Goal: Task Accomplishment & Management: Use online tool/utility

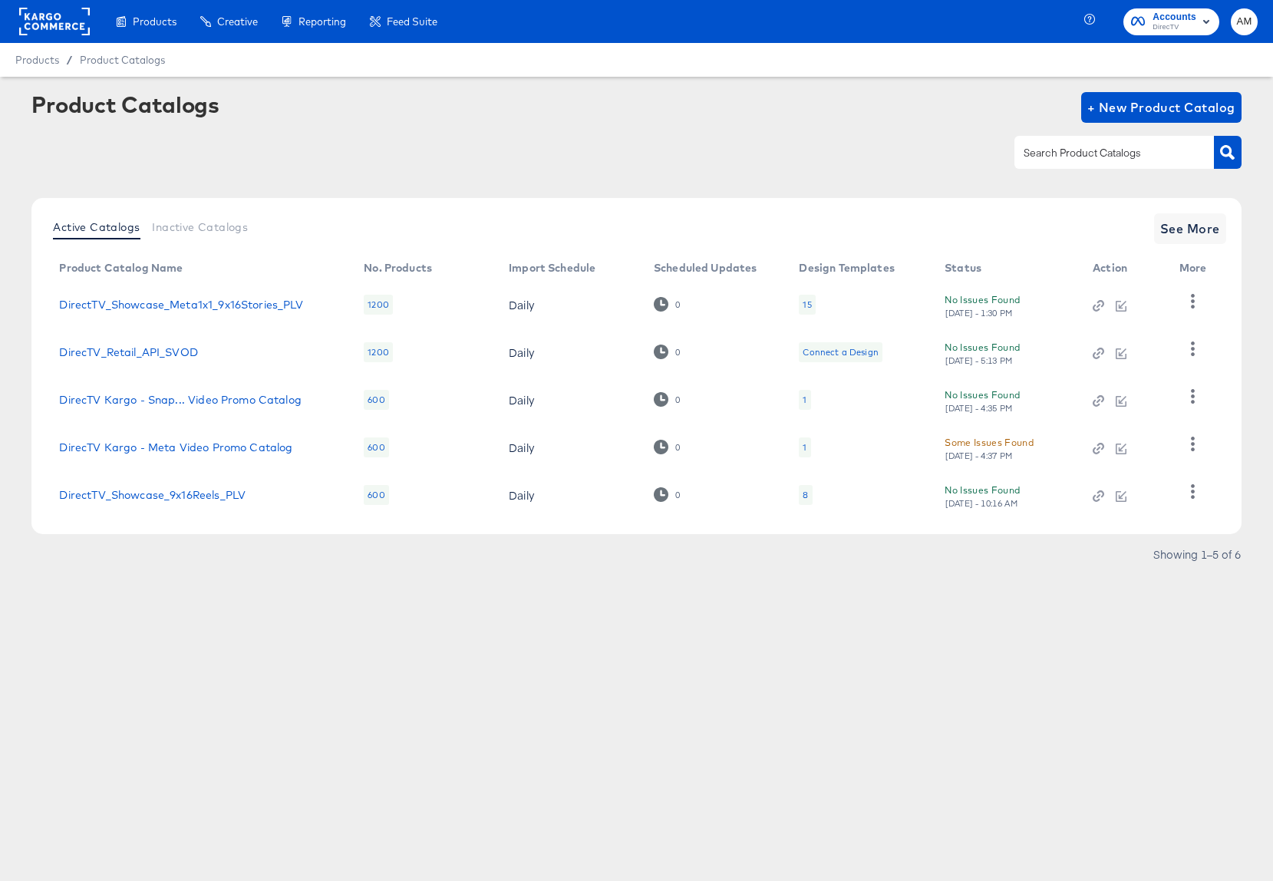
drag, startPoint x: 64, startPoint y: 21, endPoint x: 72, endPoint y: 23, distance: 8.7
click at [64, 21] on rect at bounding box center [54, 22] width 71 height 28
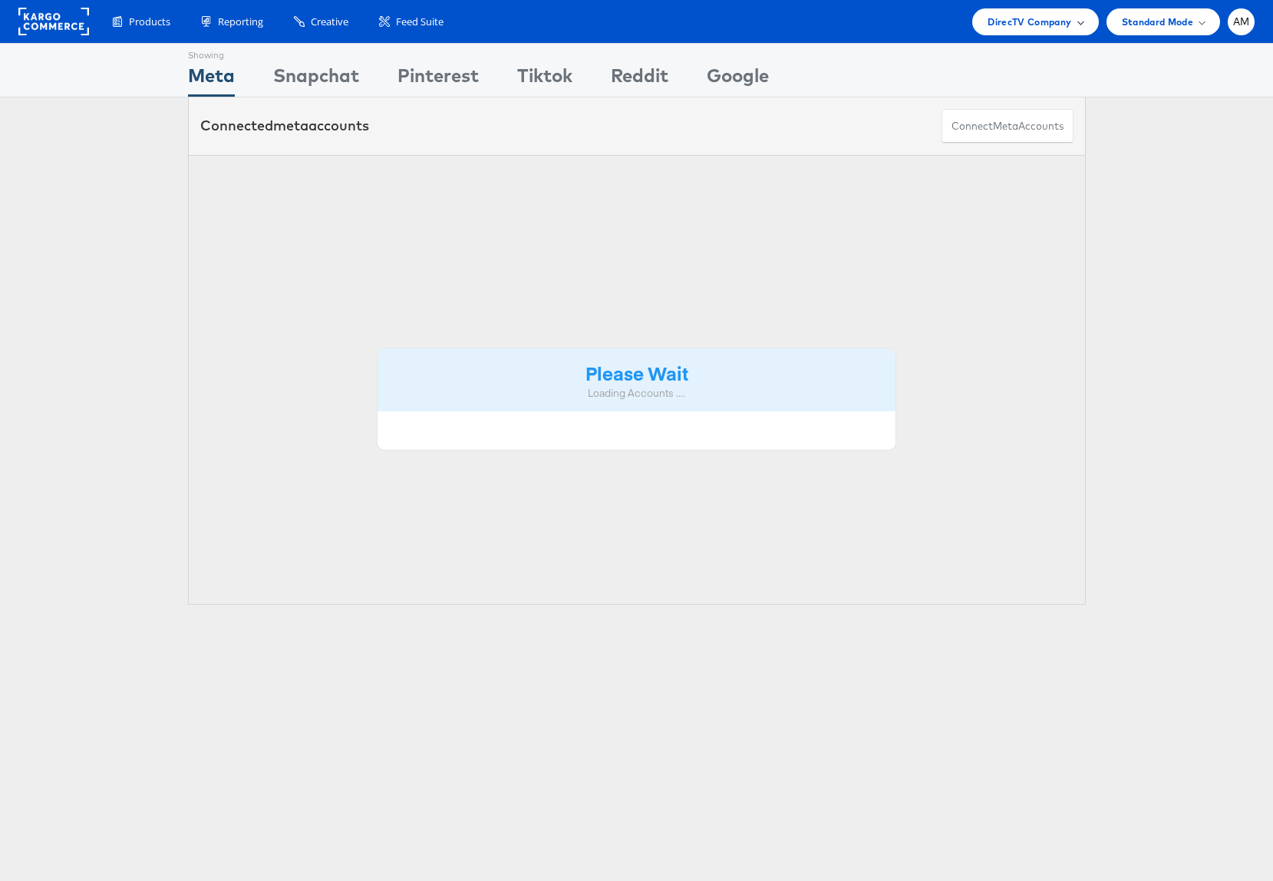
click at [1013, 21] on span "DirecTV Company" at bounding box center [1029, 22] width 84 height 16
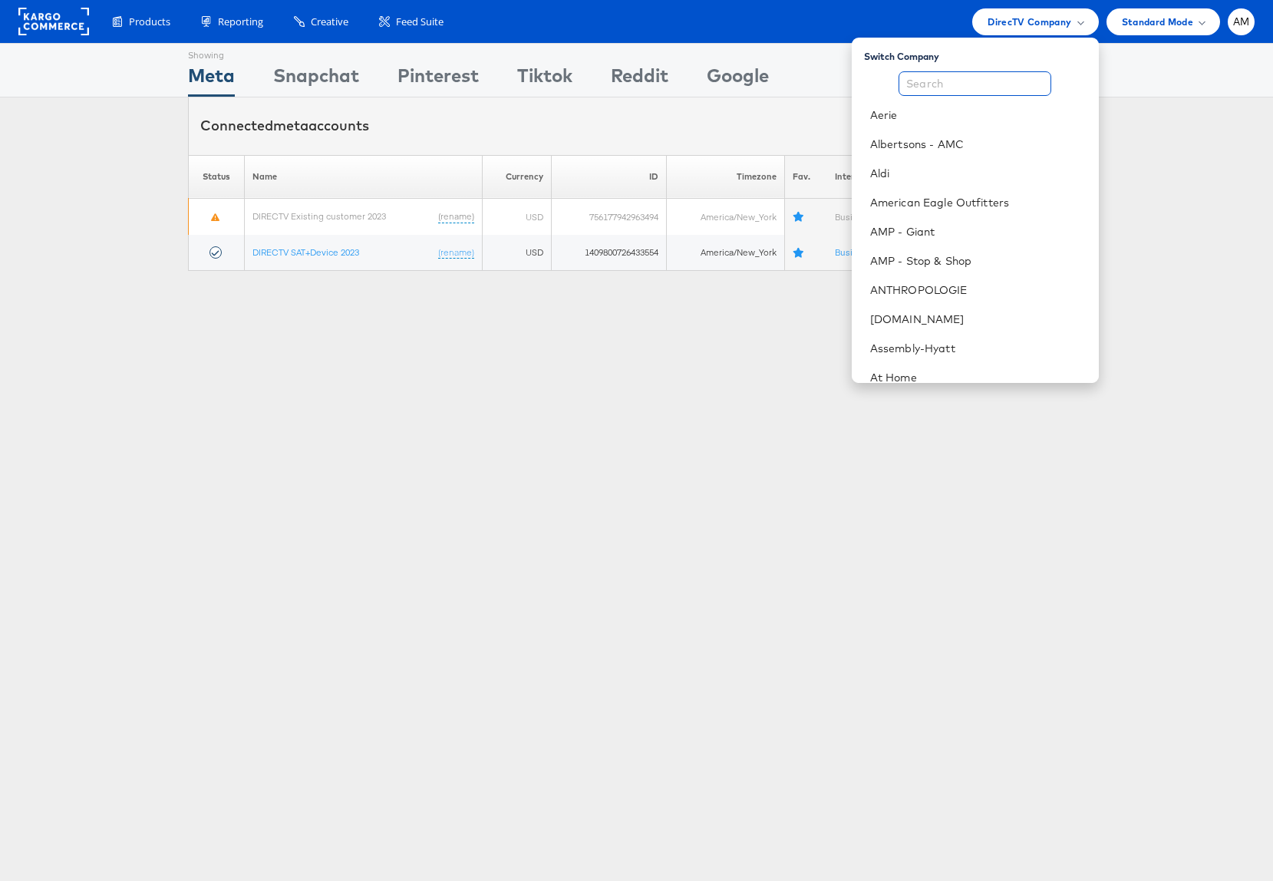
click at [961, 74] on input "text" at bounding box center [974, 83] width 153 height 25
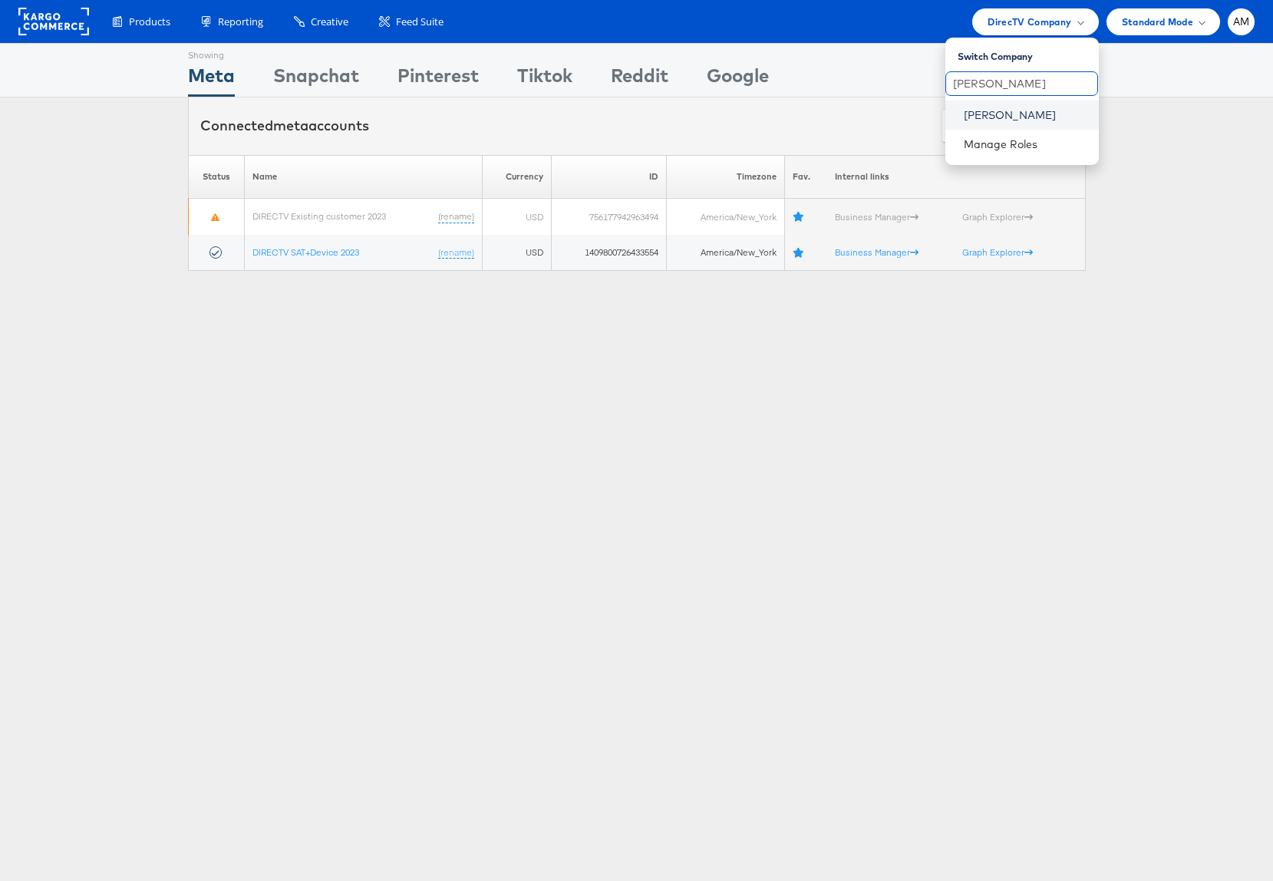
type input "steve"
click at [975, 116] on link "Steve Madden" at bounding box center [1025, 114] width 123 height 15
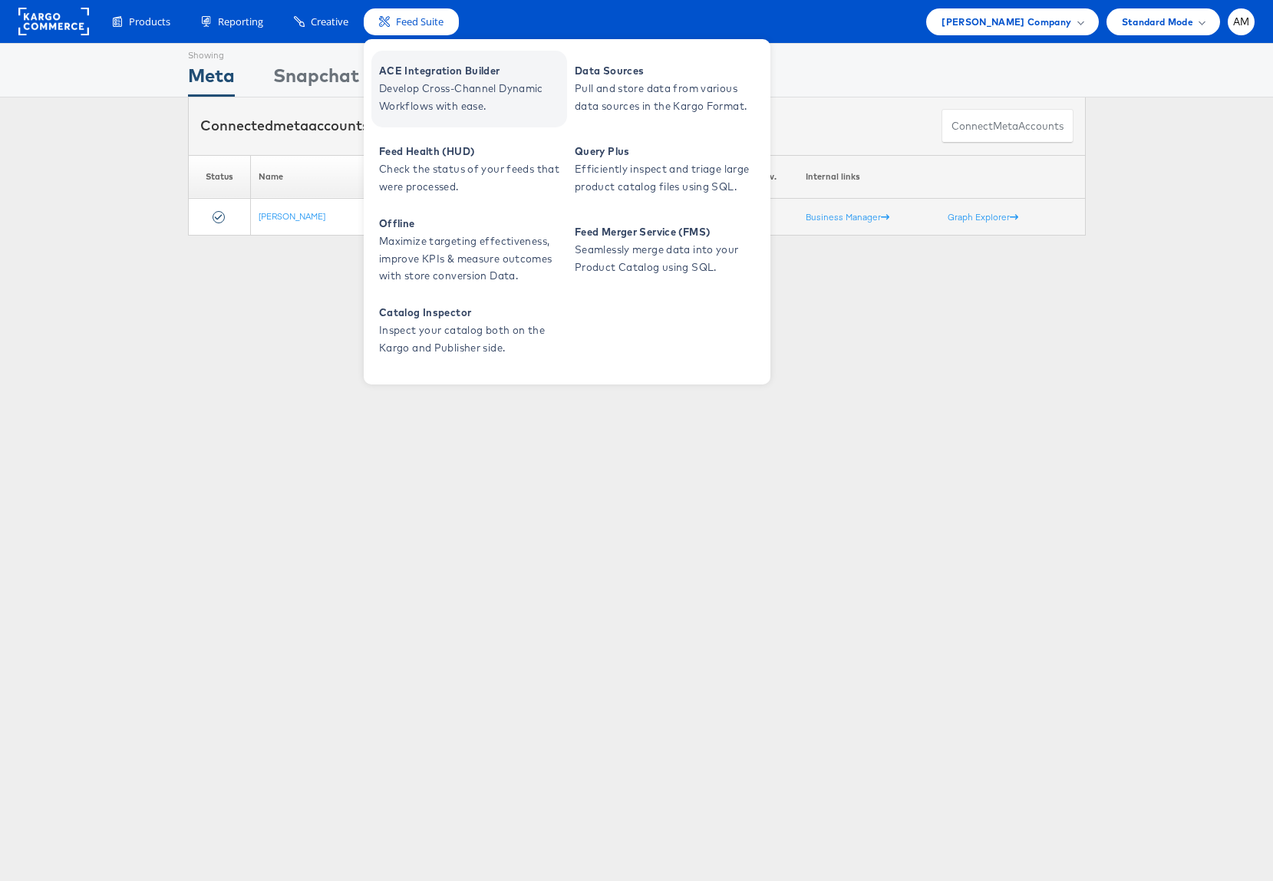
click at [442, 66] on span "ACE Integration Builder" at bounding box center [471, 71] width 184 height 18
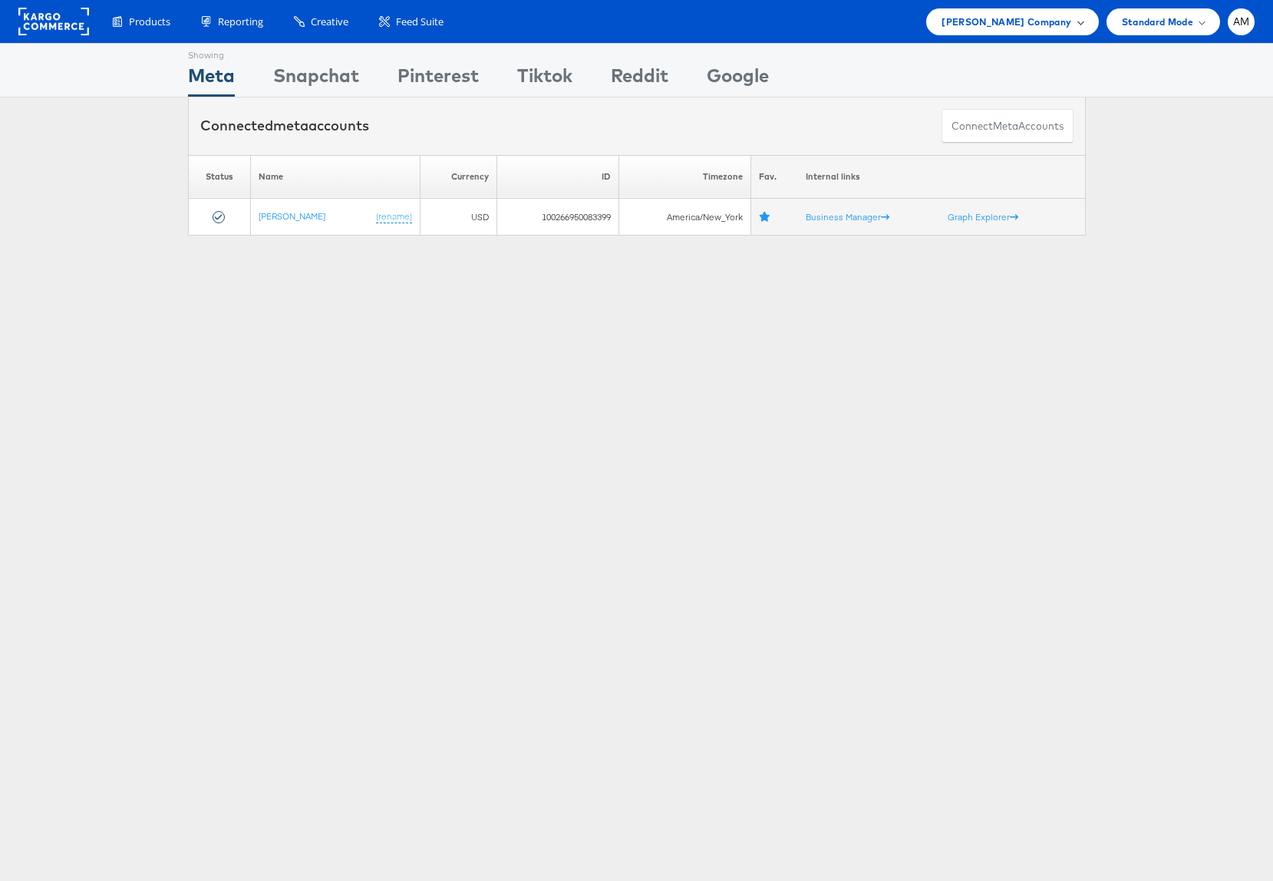
drag, startPoint x: 982, startPoint y: 19, endPoint x: 977, endPoint y: 35, distance: 16.3
click at [981, 19] on span "Steve Madden Company" at bounding box center [1006, 22] width 130 height 16
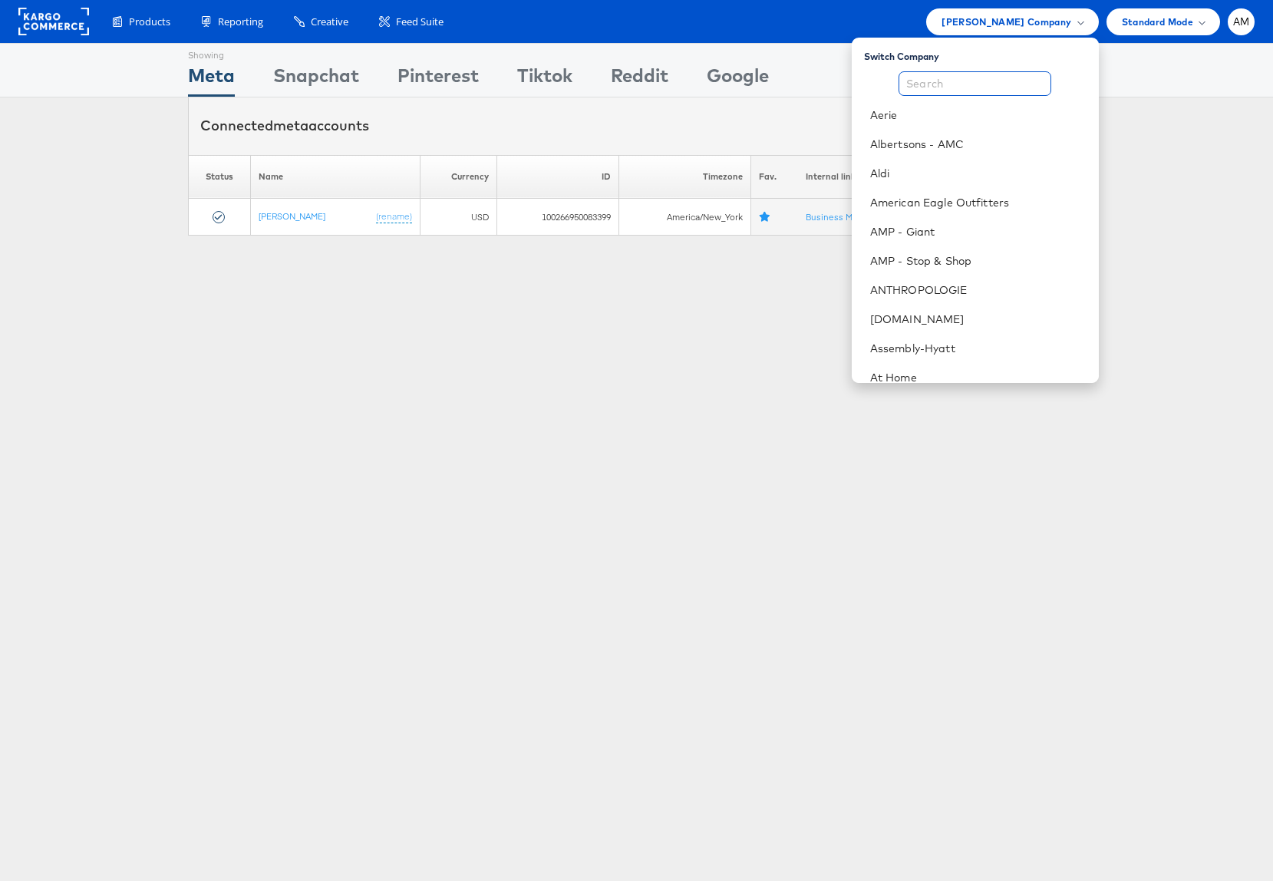
click at [943, 90] on input "text" at bounding box center [974, 83] width 153 height 25
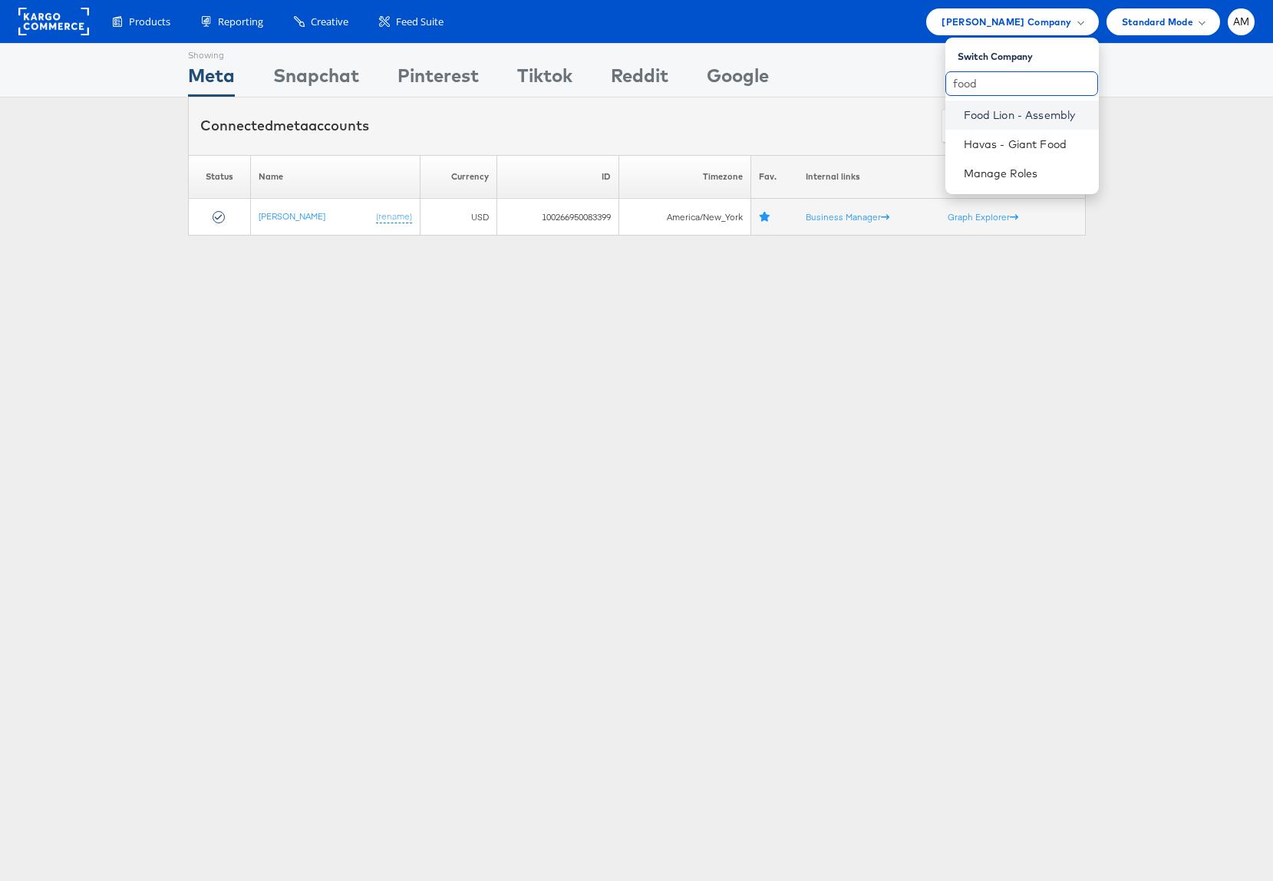
type input "food"
click at [977, 116] on link "Food Lion - Assembly" at bounding box center [1025, 114] width 123 height 15
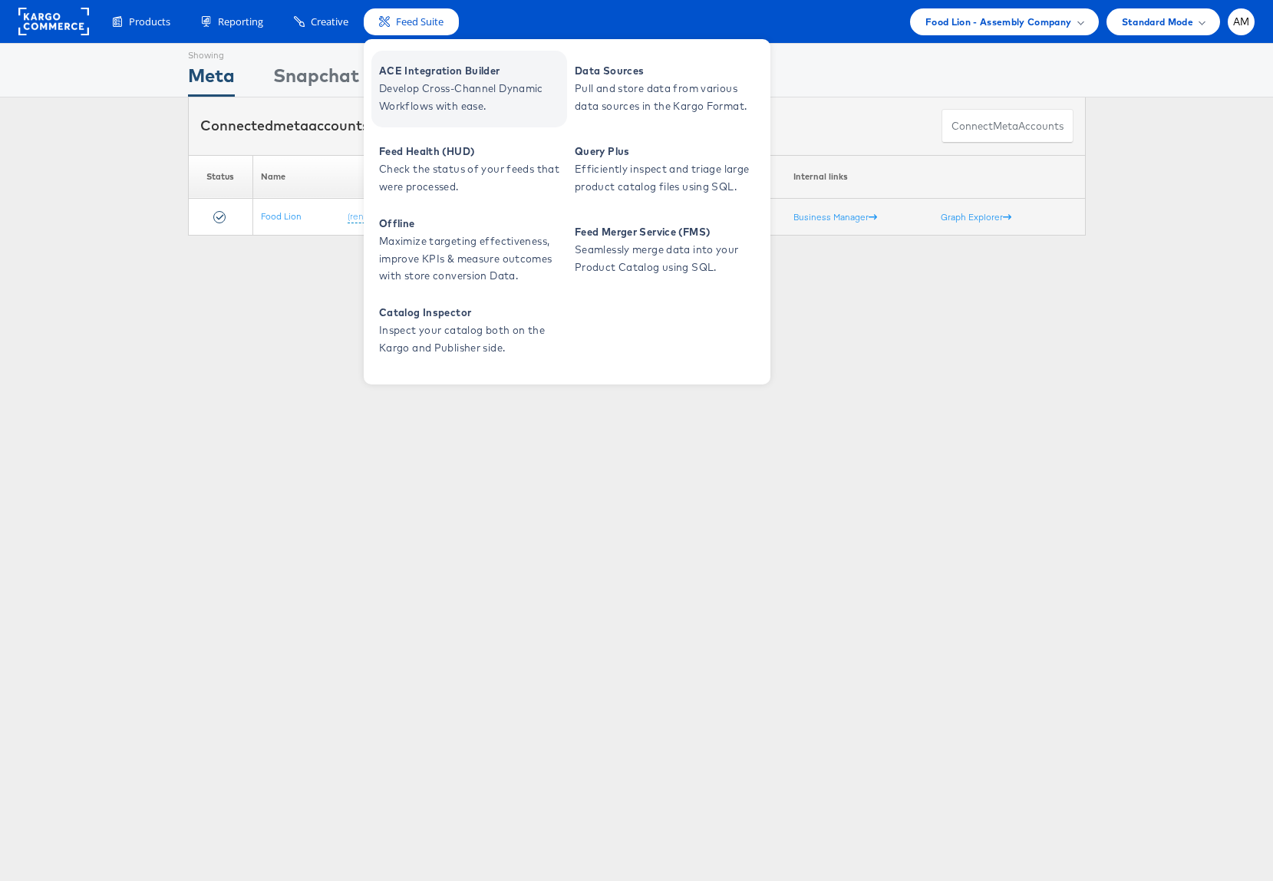
click at [419, 77] on span "ACE Integration Builder" at bounding box center [471, 71] width 184 height 18
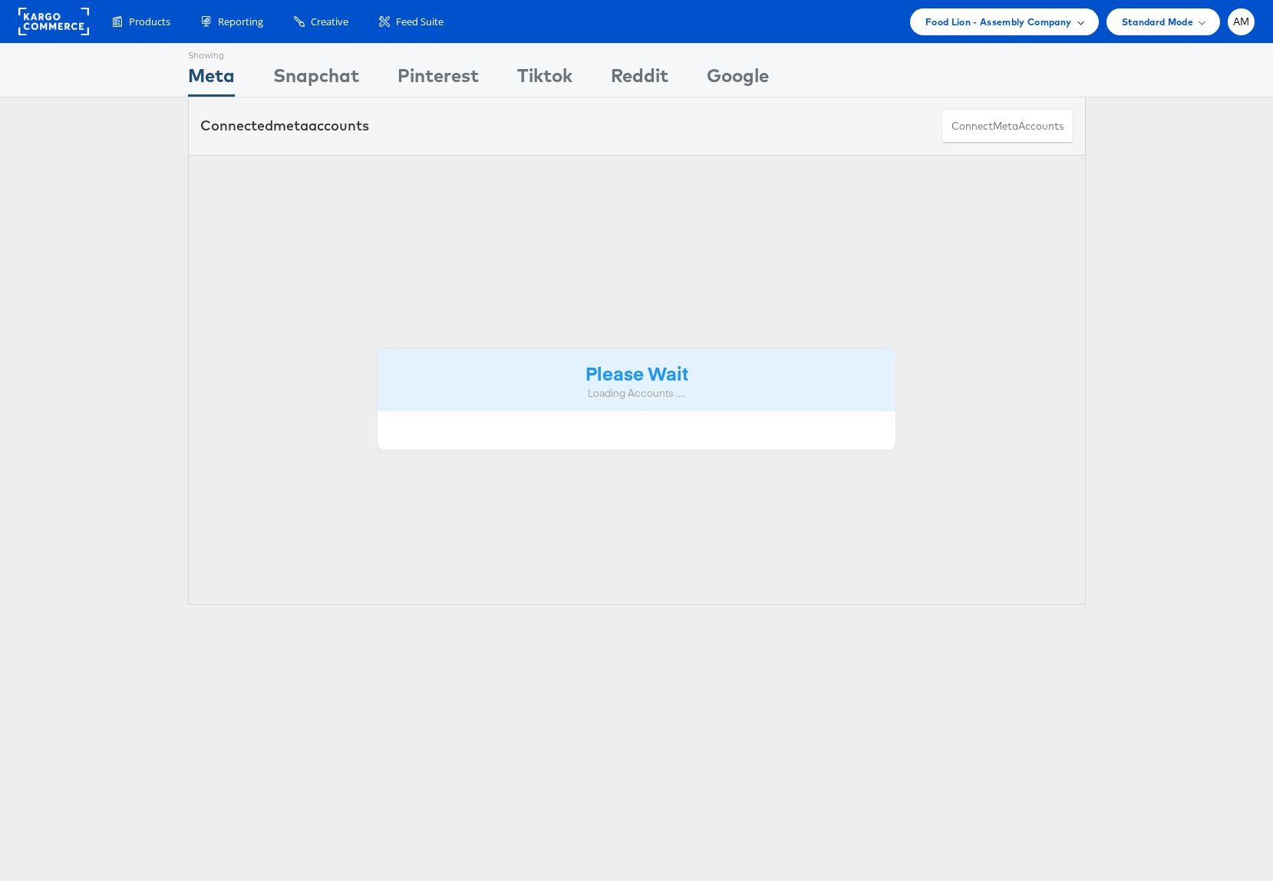
click at [997, 14] on span "Food Lion - Assembly Company" at bounding box center [998, 22] width 147 height 16
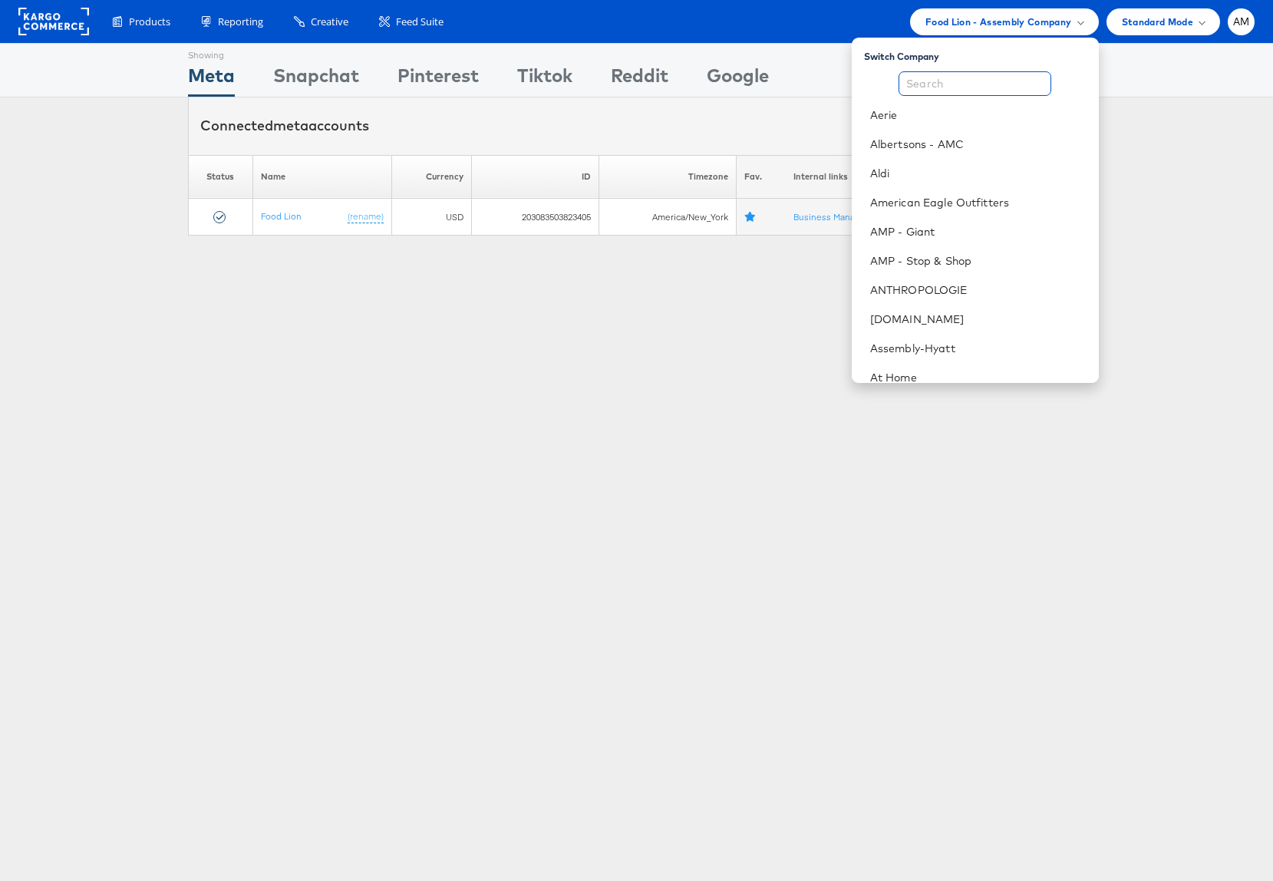
click at [951, 87] on input "text" at bounding box center [974, 83] width 153 height 25
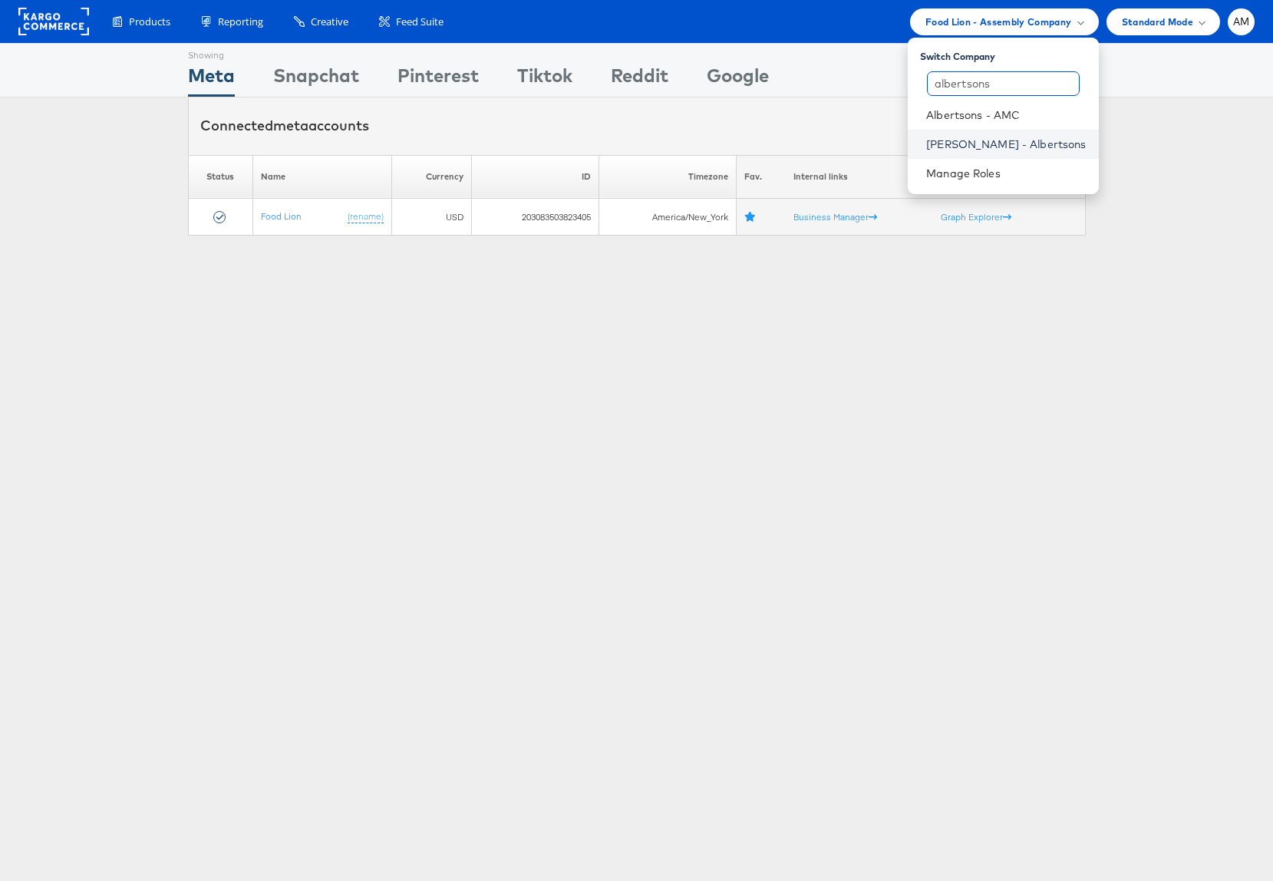
type input "albertsons"
click at [1029, 138] on link "[PERSON_NAME] - Albertsons" at bounding box center [1006, 144] width 160 height 15
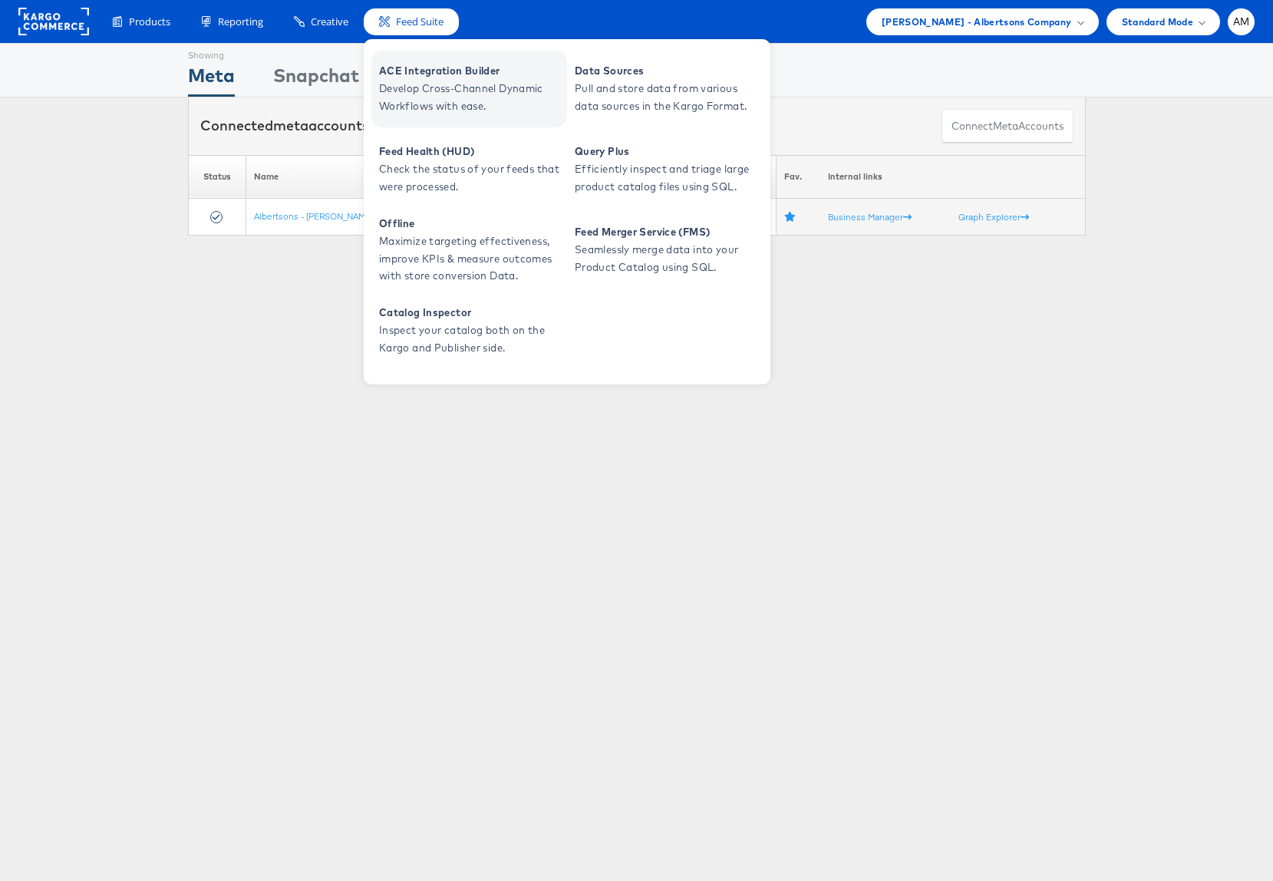
click at [414, 71] on span "ACE Integration Builder" at bounding box center [471, 71] width 184 height 18
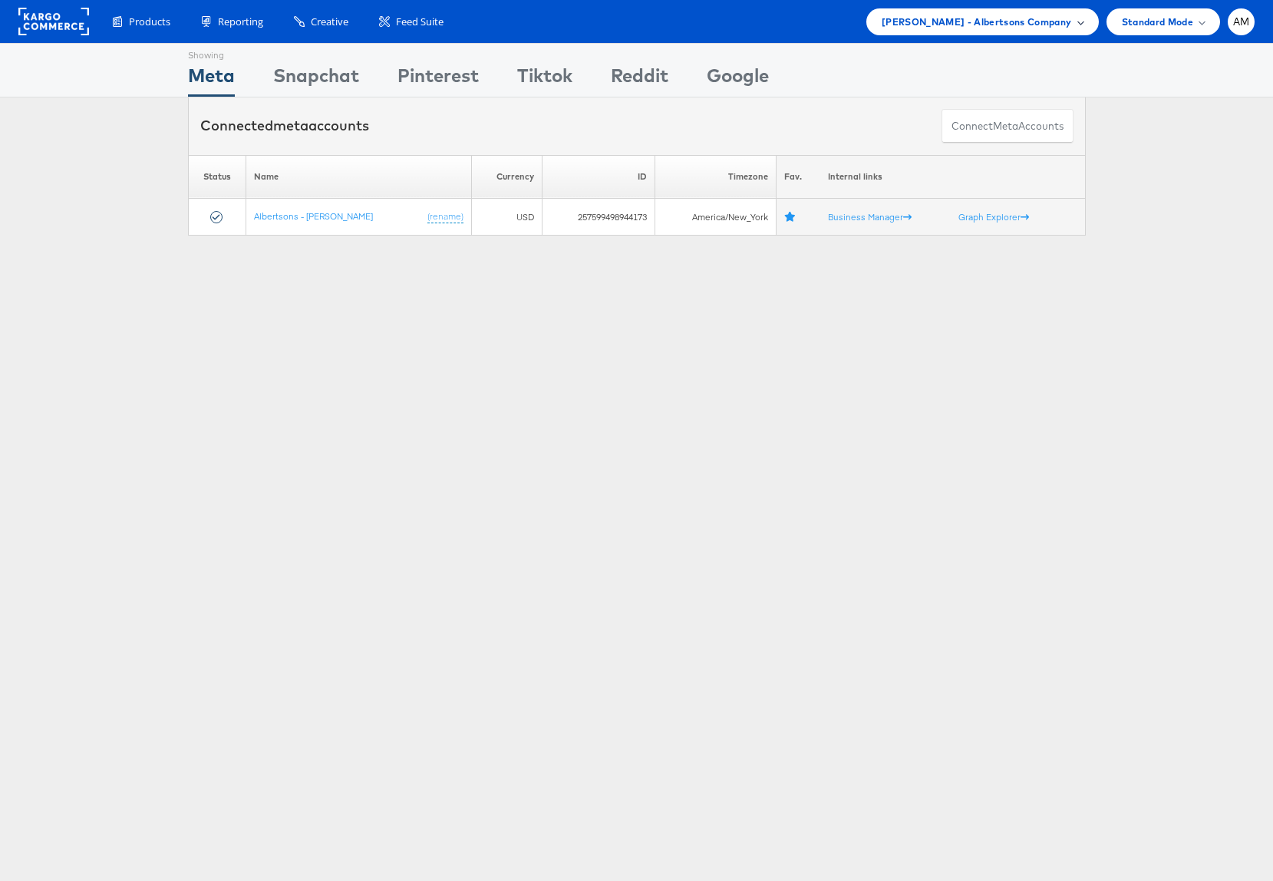
click at [985, 20] on span "Merkle - Albertsons Company" at bounding box center [976, 22] width 190 height 16
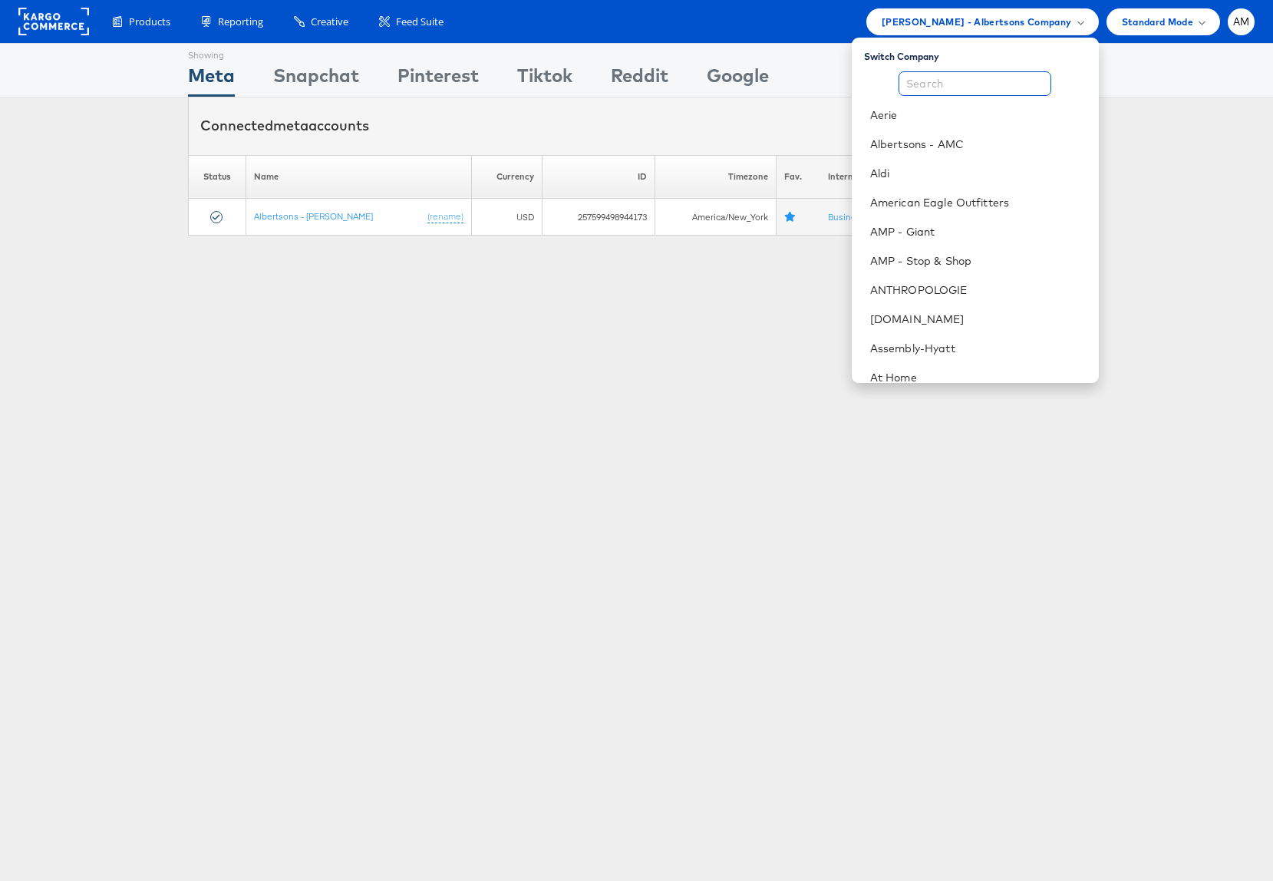
click at [952, 86] on input "text" at bounding box center [974, 83] width 153 height 25
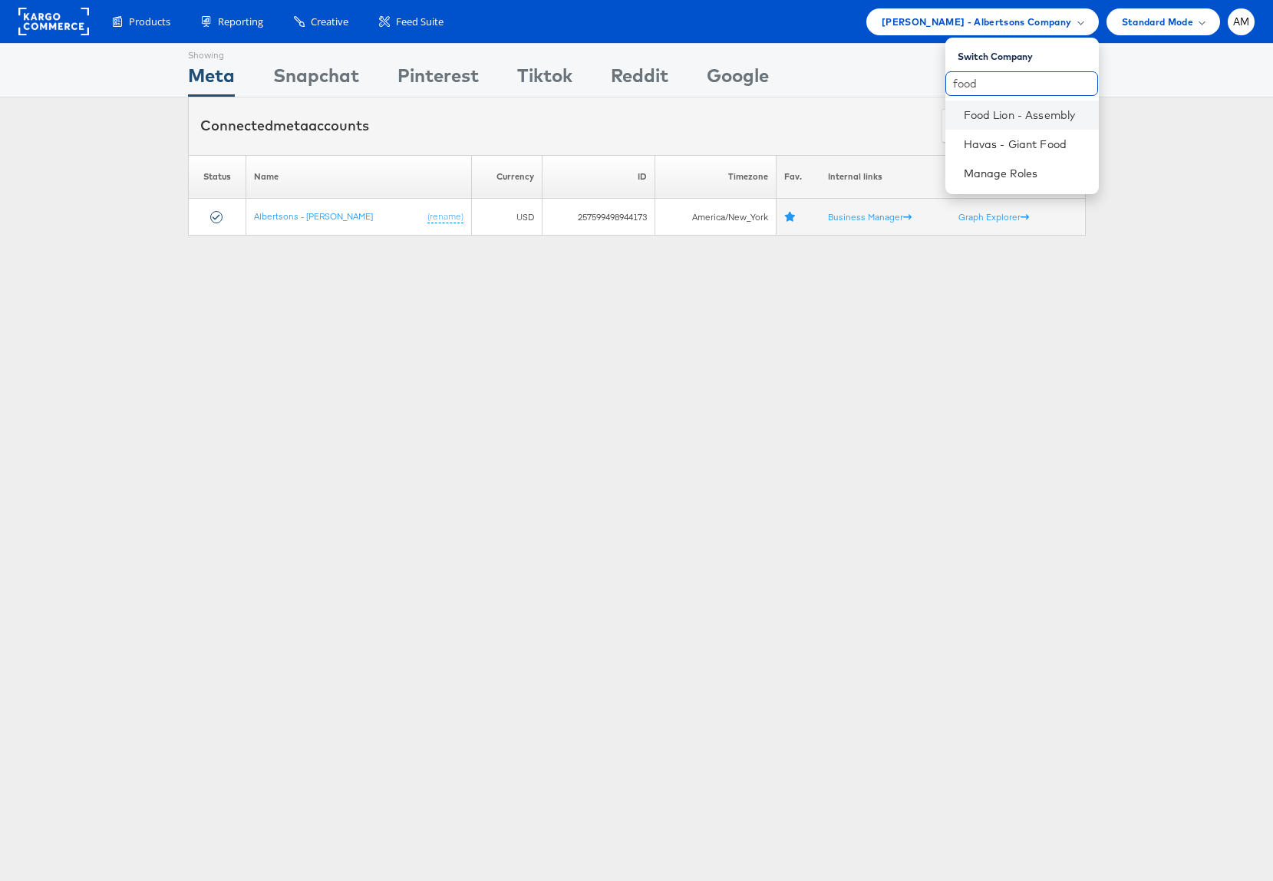
type input "food"
click at [990, 122] on li "Food Lion - Assembly" at bounding box center [1021, 114] width 153 height 29
click at [990, 121] on link "Food Lion - Assembly" at bounding box center [1025, 114] width 123 height 15
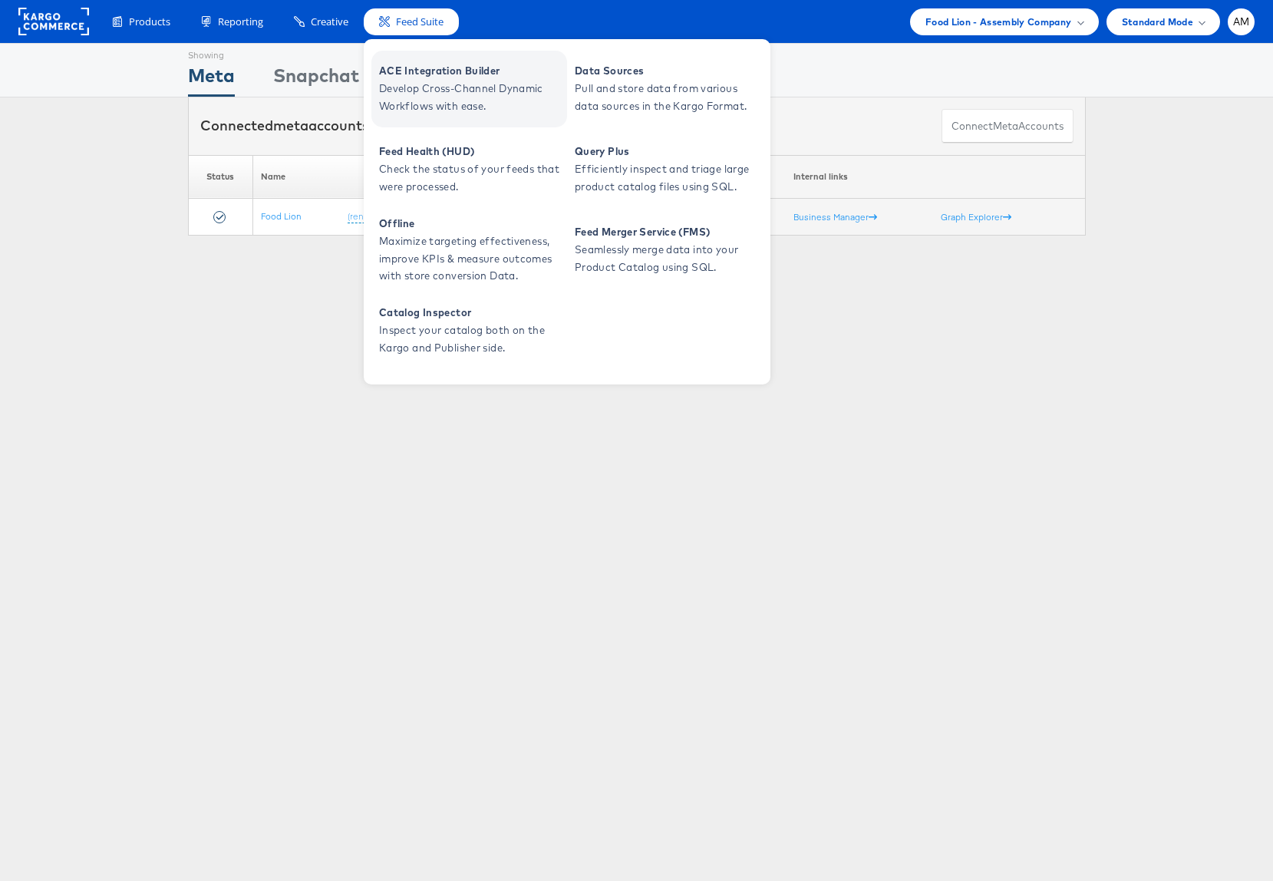
click at [435, 77] on span "ACE Integration Builder" at bounding box center [471, 71] width 184 height 18
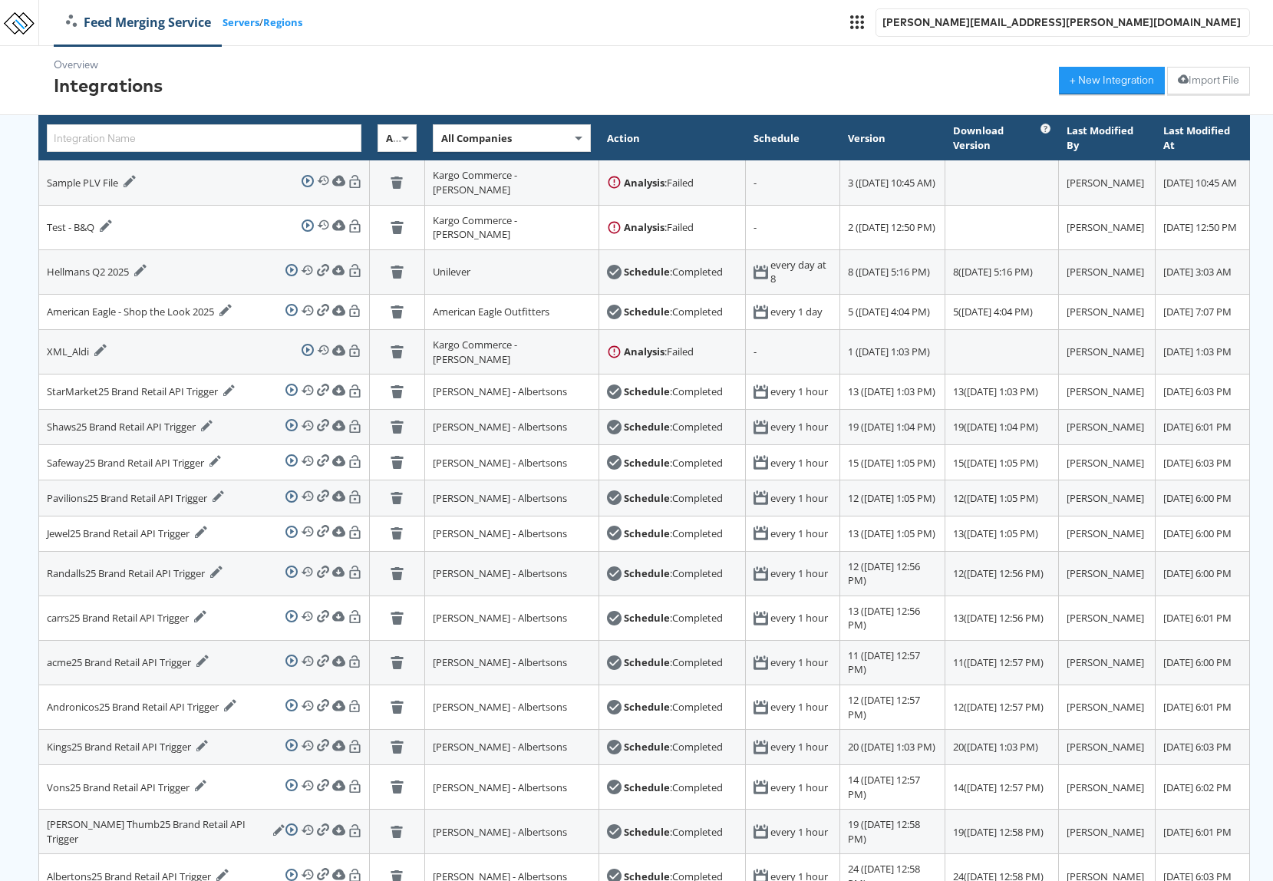
click at [441, 133] on span "All Companies" at bounding box center [476, 138] width 71 height 14
type input "albertsons"
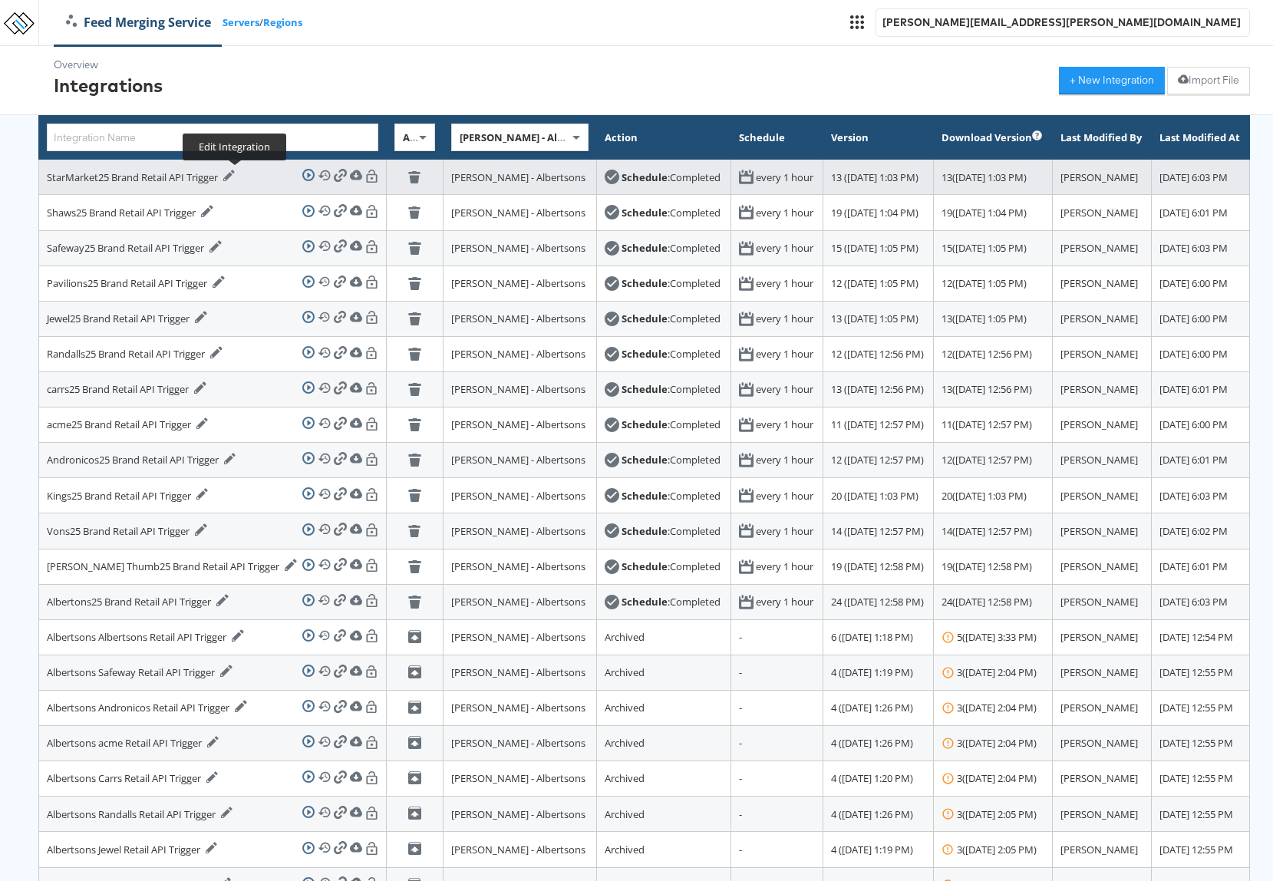
click at [235, 174] on icon at bounding box center [229, 176] width 12 height 12
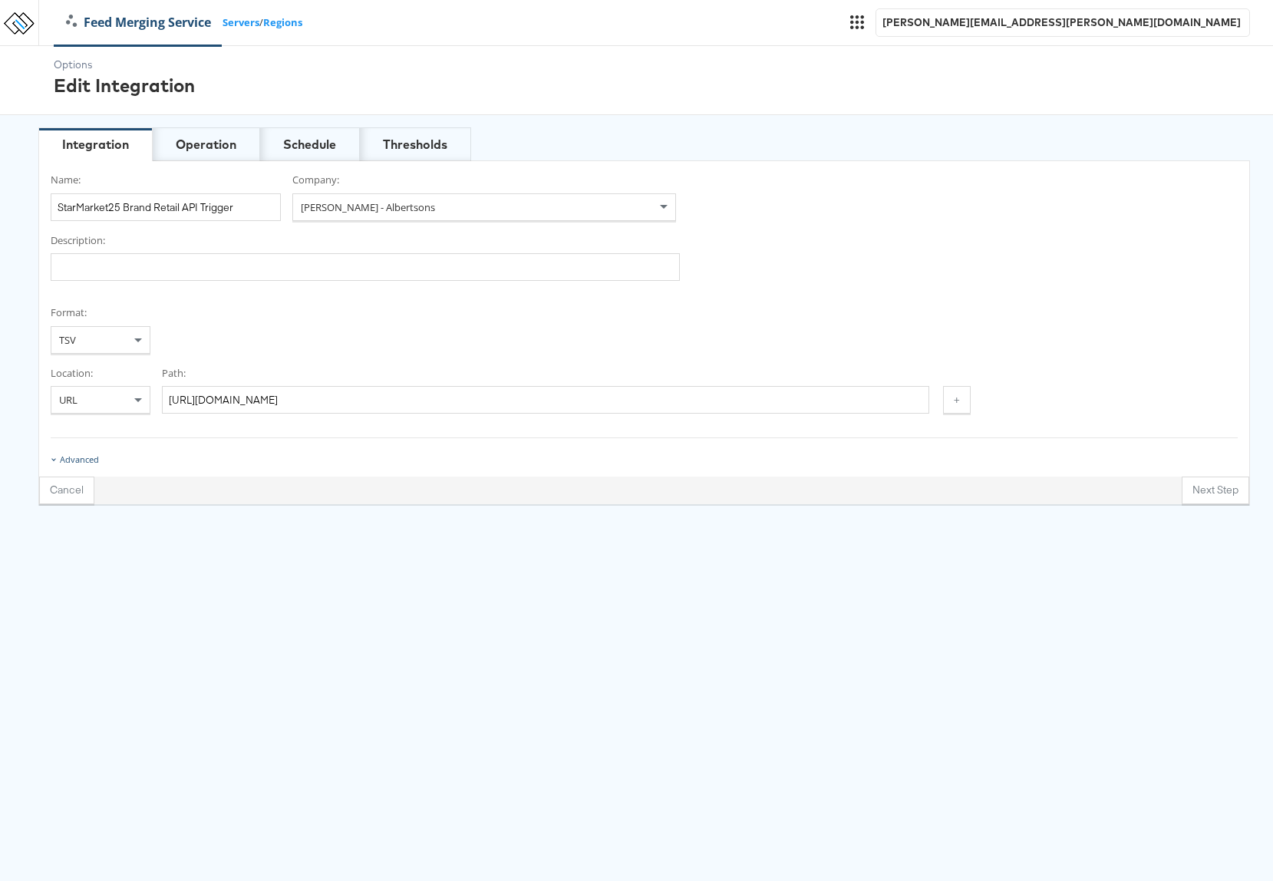
click at [89, 461] on div "Advanced" at bounding box center [79, 459] width 39 height 12
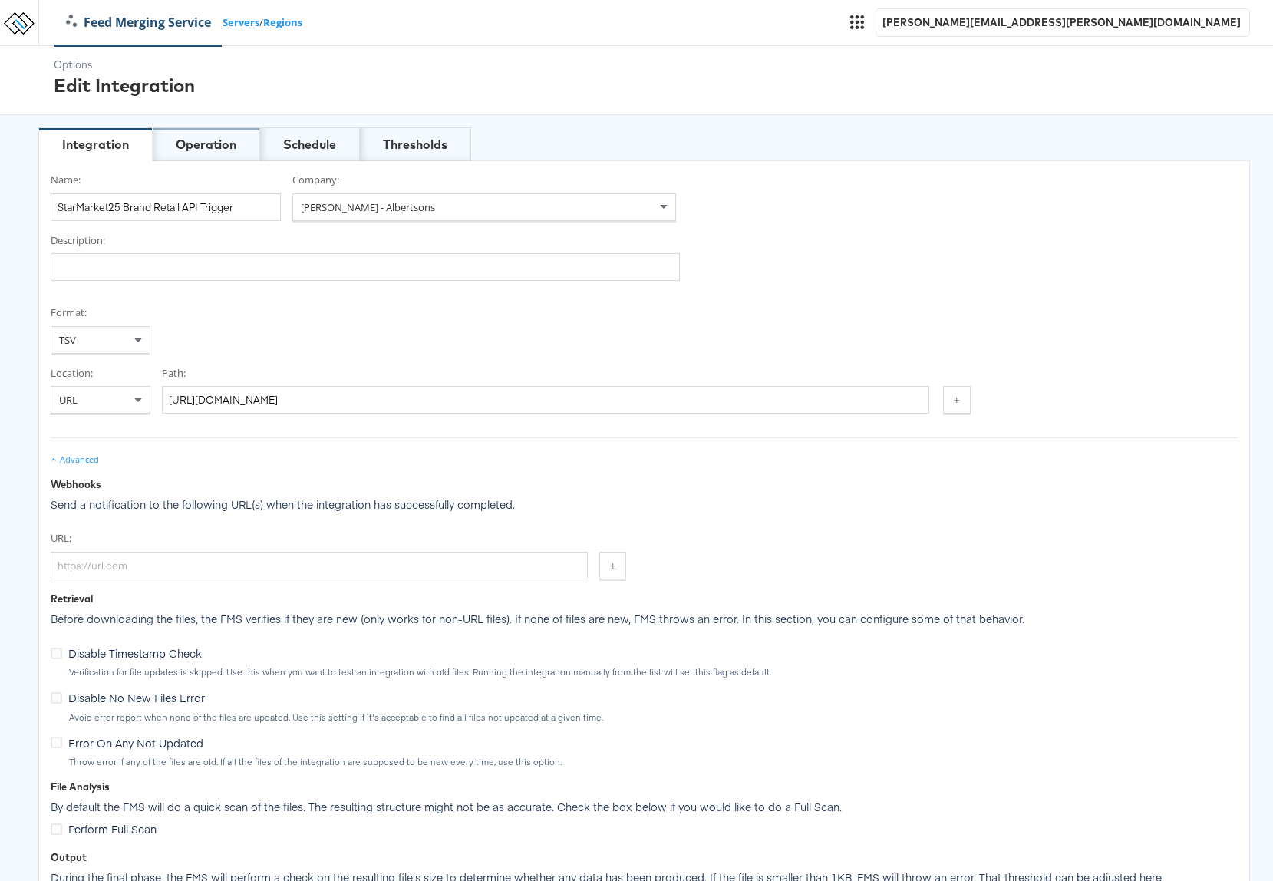
click at [217, 145] on div "Operation" at bounding box center [206, 145] width 61 height 18
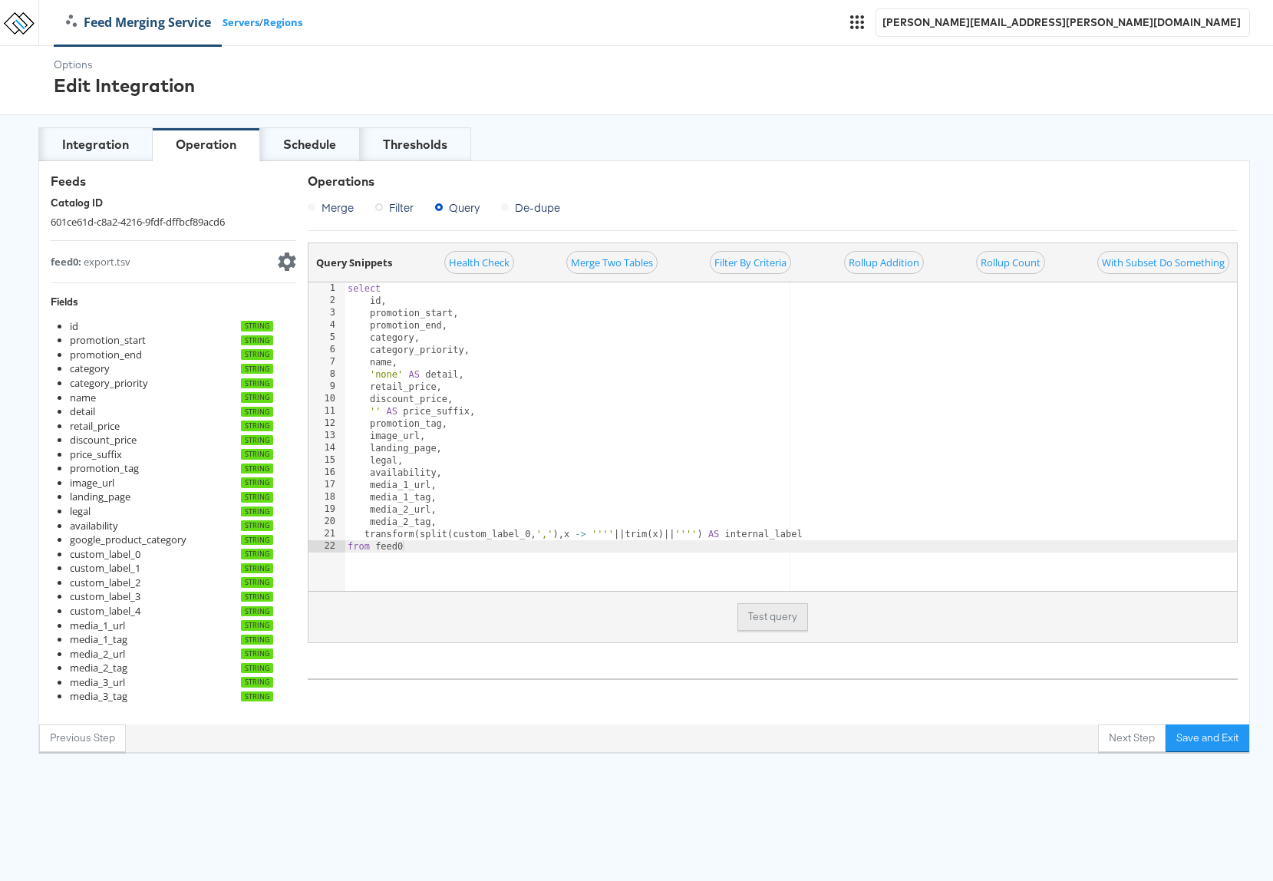
click at [784, 618] on button "Test query" at bounding box center [772, 617] width 71 height 28
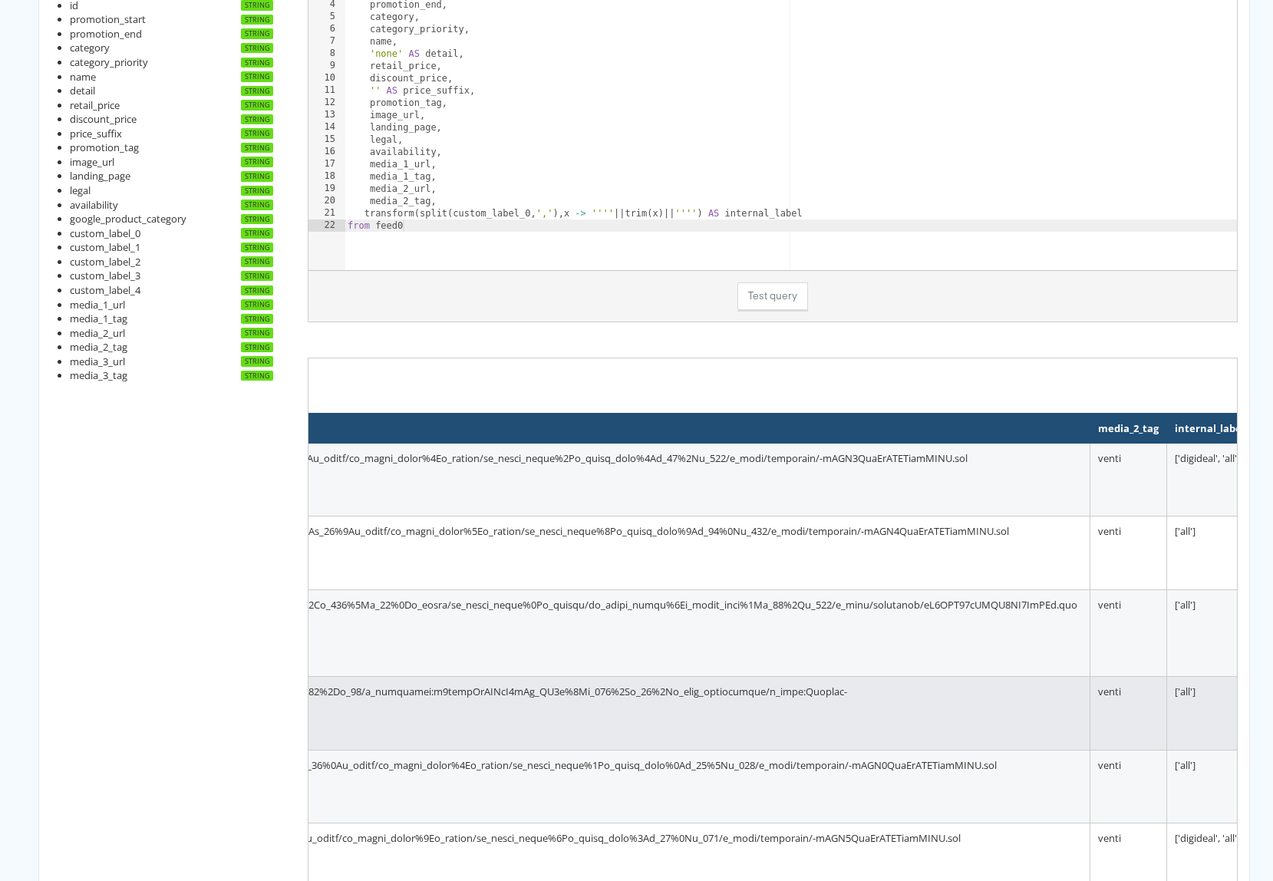
scroll to position [0, 31104]
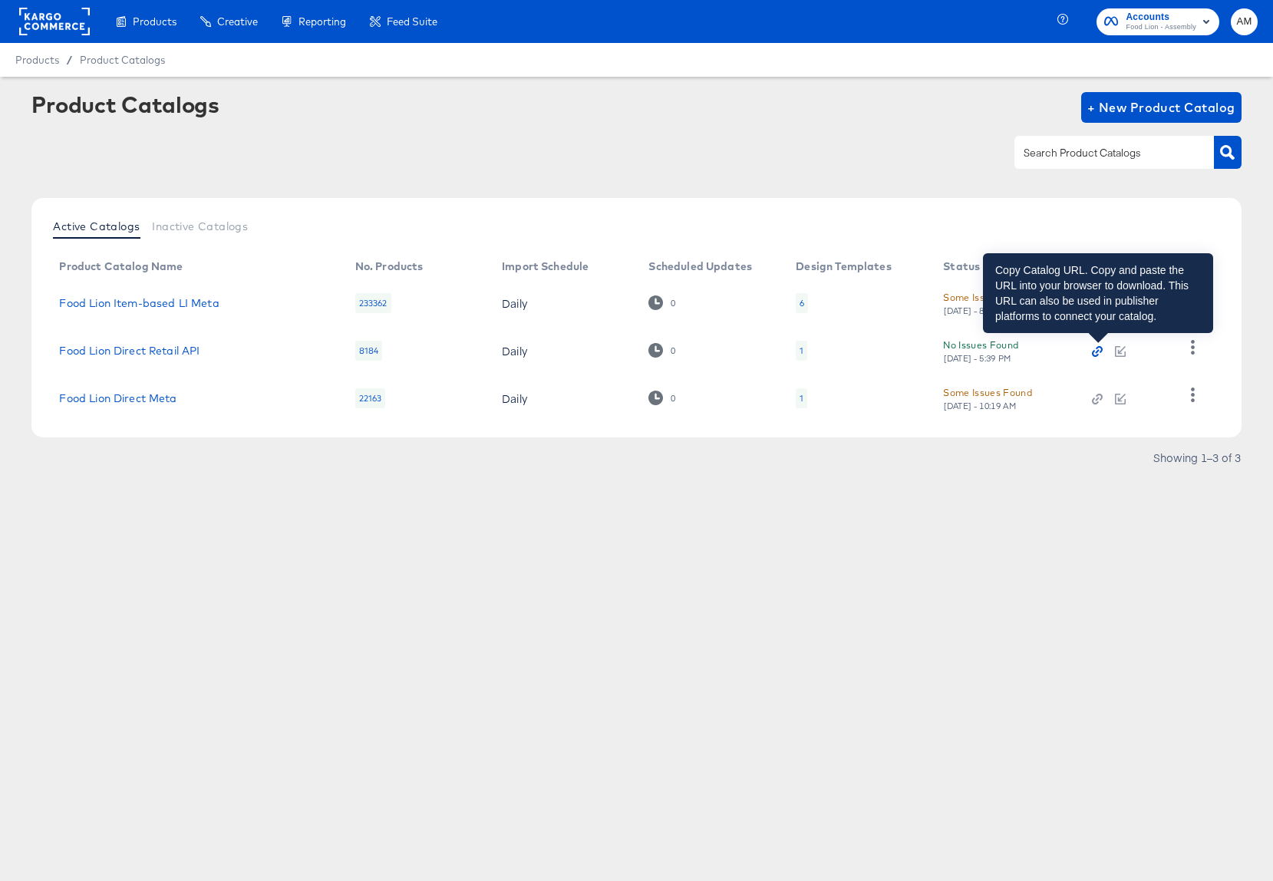
click at [1098, 350] on icon "button" at bounding box center [1097, 352] width 4 height 4
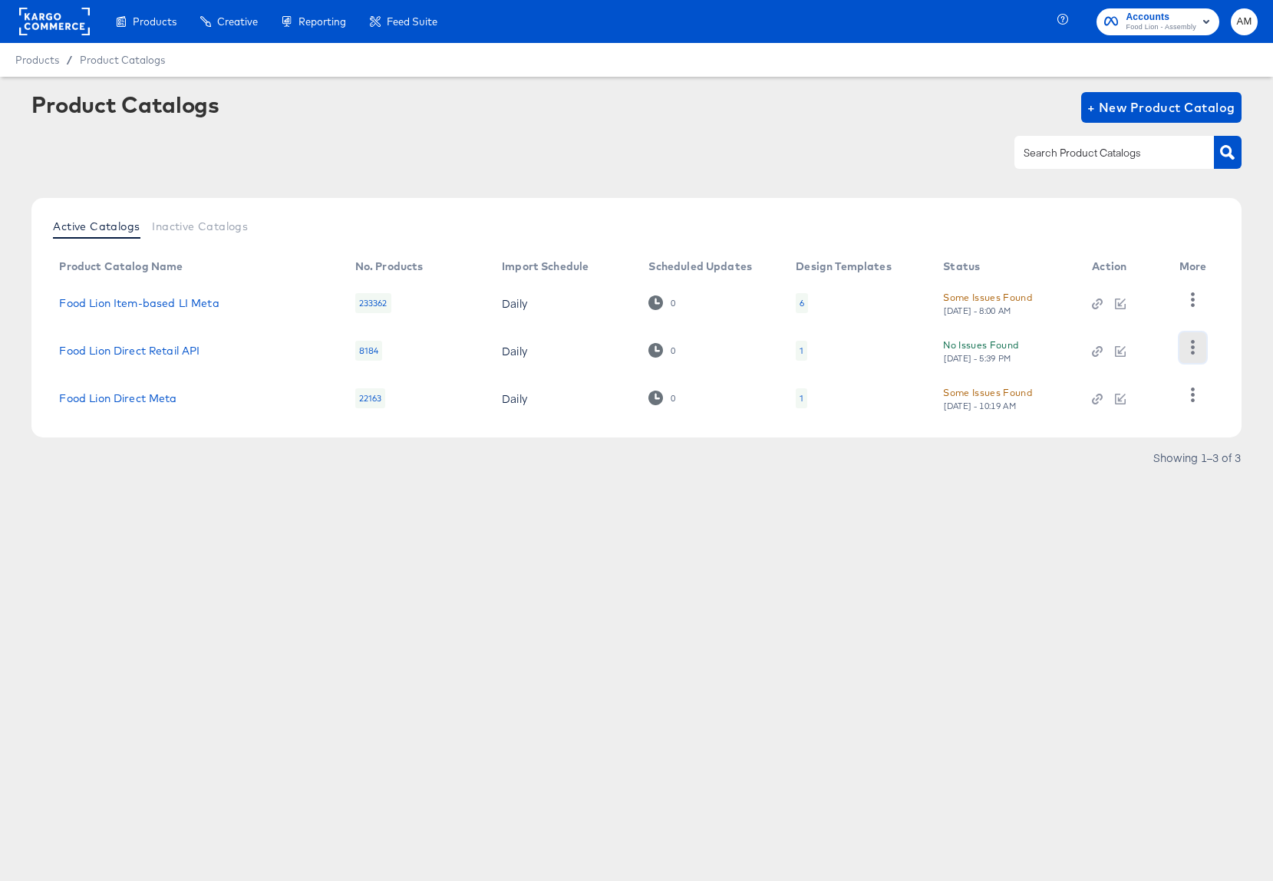
click at [1188, 347] on icon "button" at bounding box center [1192, 347] width 15 height 15
click at [1194, 491] on article "Product Catalogs + New Product Catalog Active Catalogs Inactive Catalogs Produc…" at bounding box center [636, 300] width 1273 height 446
click at [1194, 344] on icon "button" at bounding box center [1192, 347] width 15 height 15
click at [1137, 301] on div "HUD Checks (Internal)" at bounding box center [1128, 298] width 153 height 25
click at [1070, 512] on article "Product Catalogs + New Product Catalog Active Catalogs Inactive Catalogs Produc…" at bounding box center [636, 300] width 1273 height 446
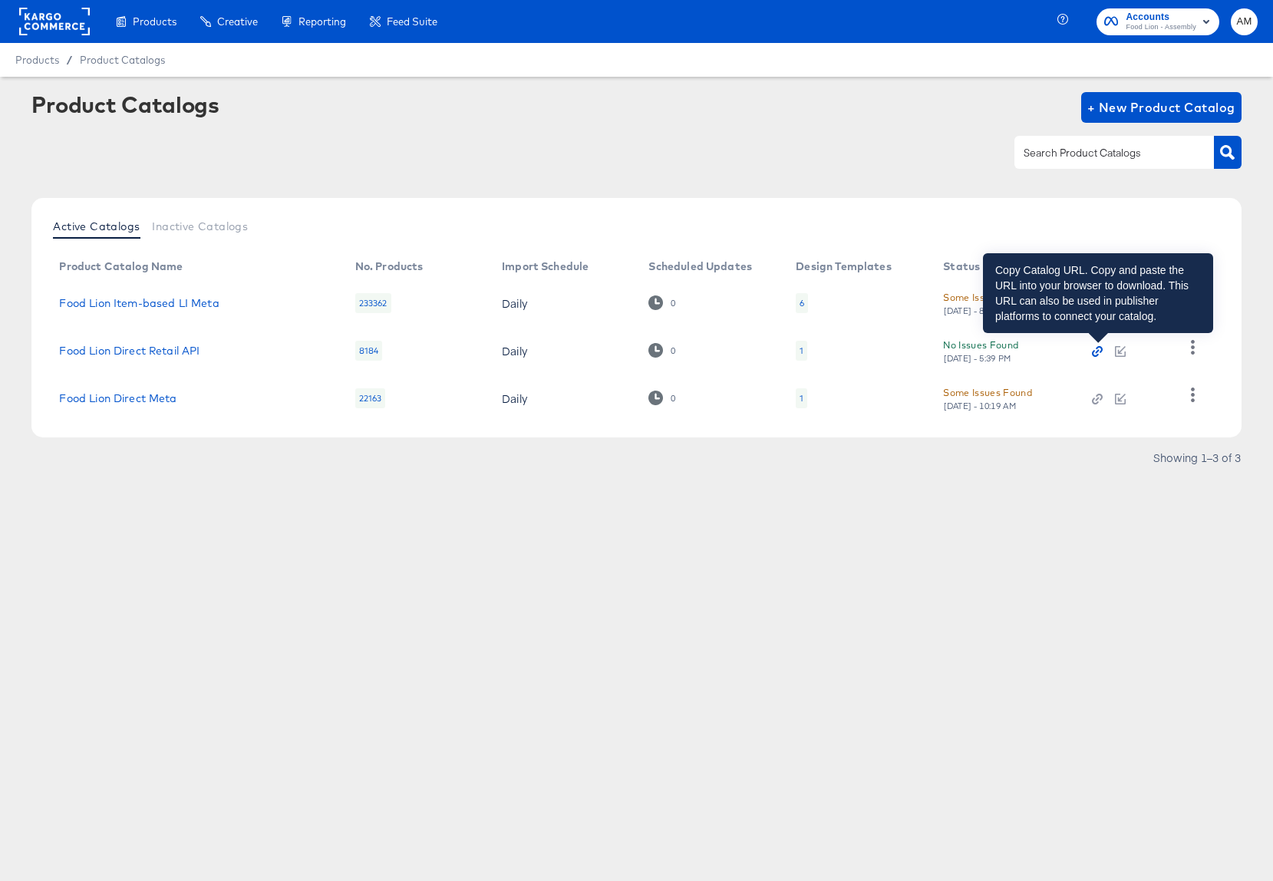
click at [1099, 351] on icon "button" at bounding box center [1097, 351] width 11 height 11
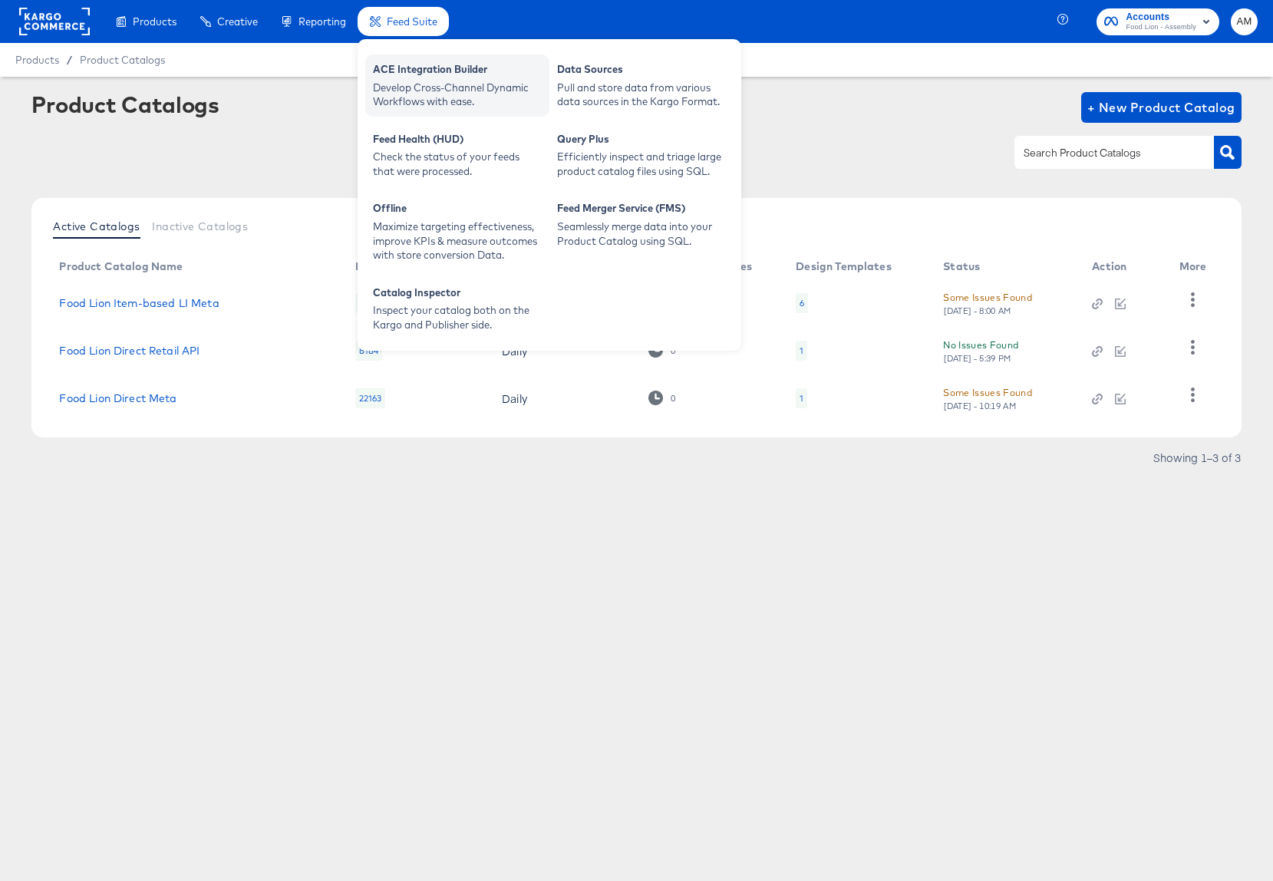
click at [423, 80] on div "ACE Integration Builder" at bounding box center [457, 71] width 169 height 18
